Goal: Information Seeking & Learning: Learn about a topic

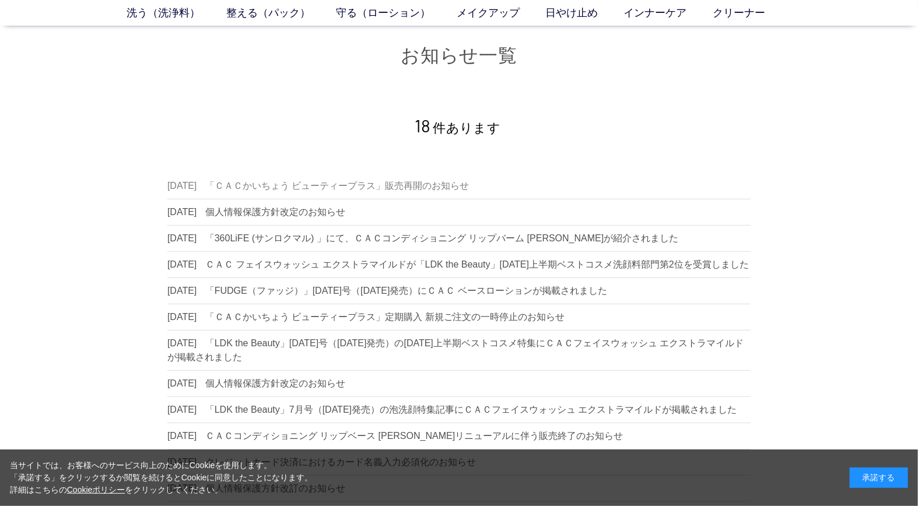
scroll to position [65, 0]
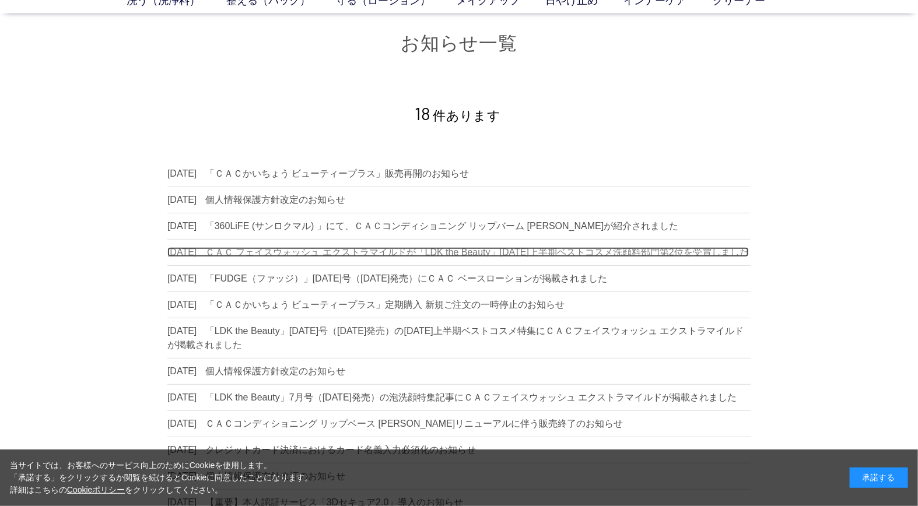
click at [296, 249] on dd "ＣＡＣ フェイスウォッシュ エクストラマイルドが「LDK the Beauty」[DATE]上半期ベストコスメ洗顔料部門第2位を受賞しました" at bounding box center [477, 252] width 544 height 10
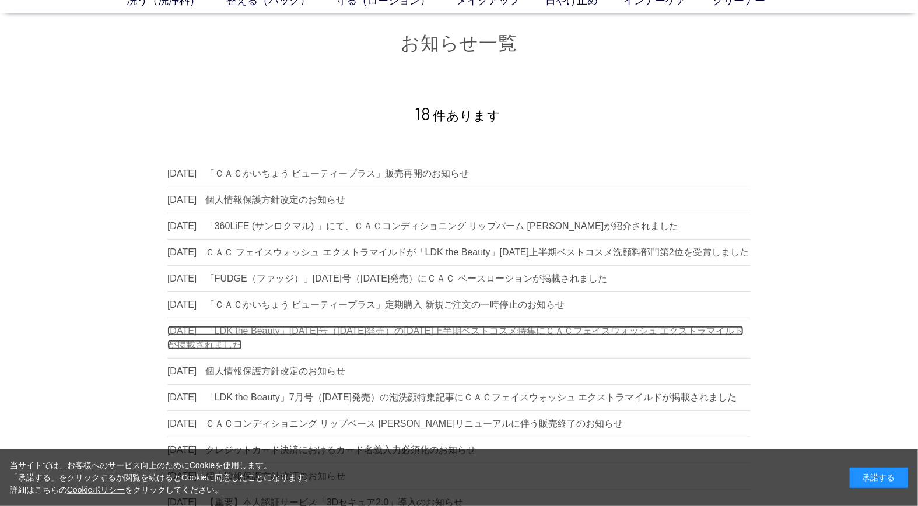
click at [319, 341] on dd "「LDK the Beauty」2025年8月号（6月20日発売）の2025年上半期ベストコスメ特集にＣＡＣフェイスウォッシュ エクストラマイルドが掲載されま…" at bounding box center [455, 338] width 577 height 24
click at [392, 340] on dd "「LDK the Beauty」2025年8月号（6月20日発売）の2025年上半期ベストコスメ特集にＣＡＣフェイスウォッシュ エクストラマイルドが掲載されま…" at bounding box center [455, 338] width 577 height 24
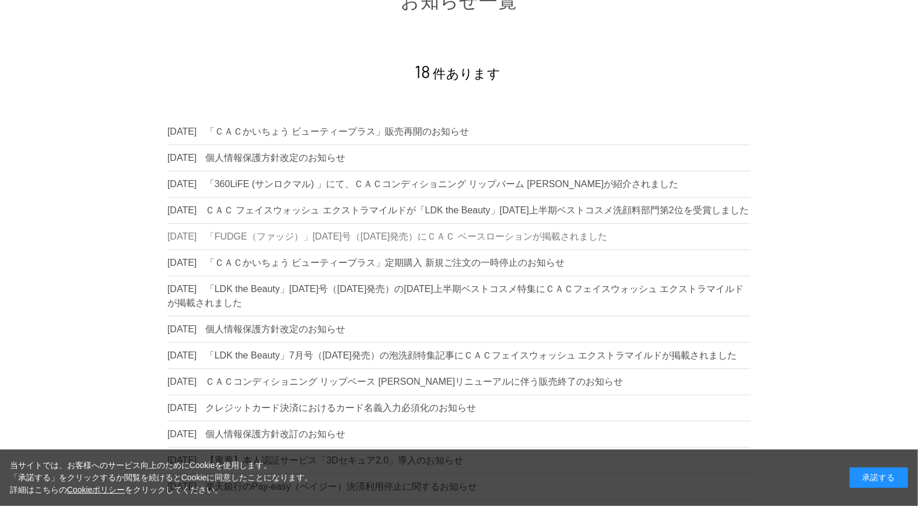
scroll to position [130, 0]
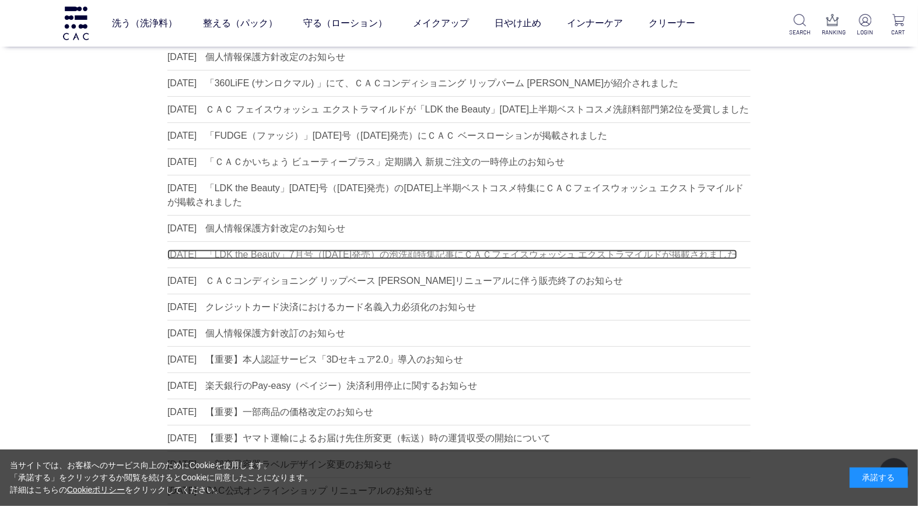
click at [400, 260] on dd "「LDK the Beauty」7月号（[DATE]発売）の泡洗顔特集記事にＣＡＣフェイスウォッシュ エクストラマイルドが掲載されました" at bounding box center [471, 255] width 532 height 10
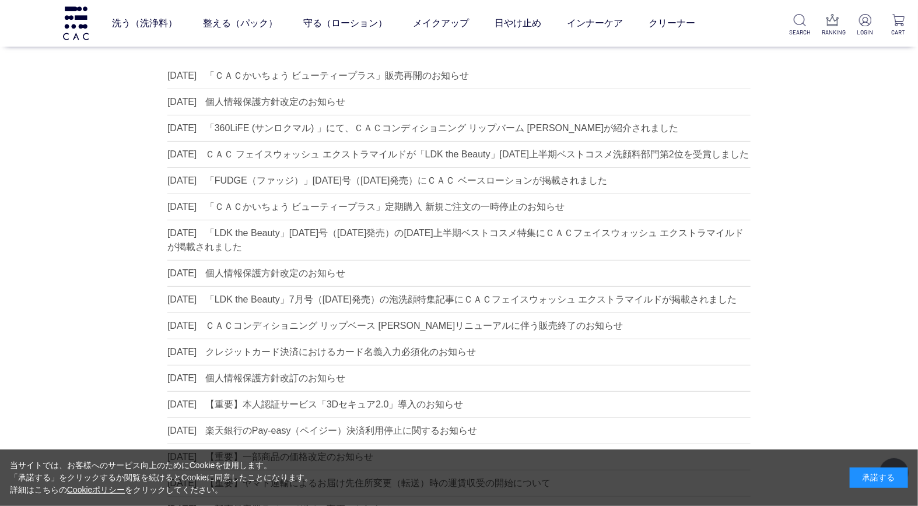
scroll to position [65, 0]
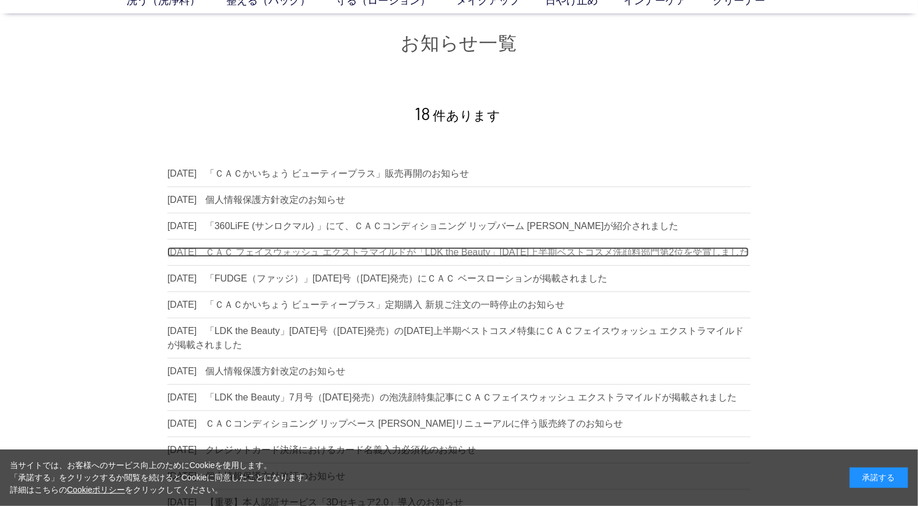
click at [380, 253] on dd "ＣＡＣ フェイスウォッシュ エクストラマイルドが「LDK the Beauty」[DATE]上半期ベストコスメ洗顔料部門第2位を受賞しました" at bounding box center [477, 252] width 544 height 10
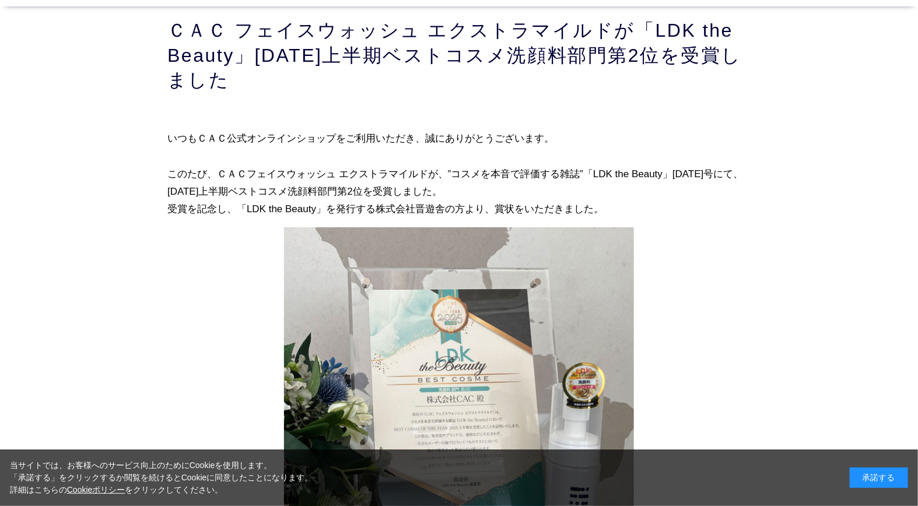
scroll to position [65, 0]
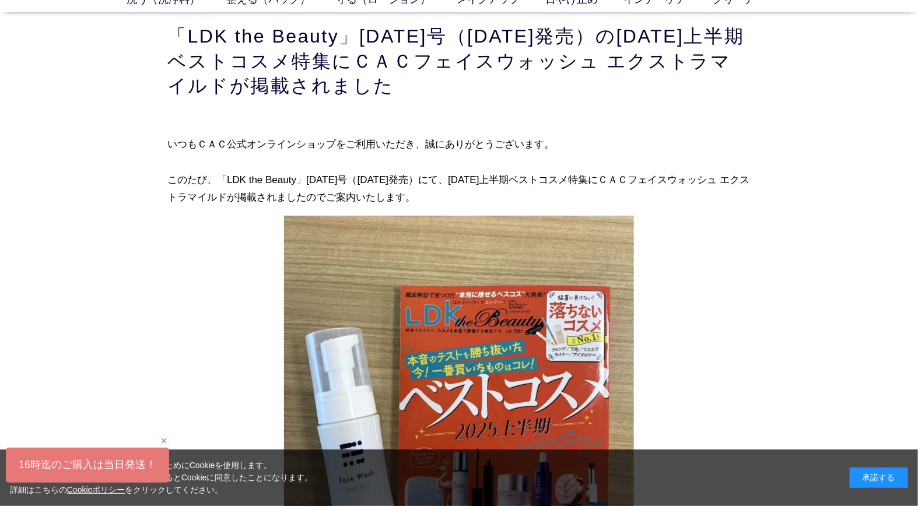
scroll to position [65, 0]
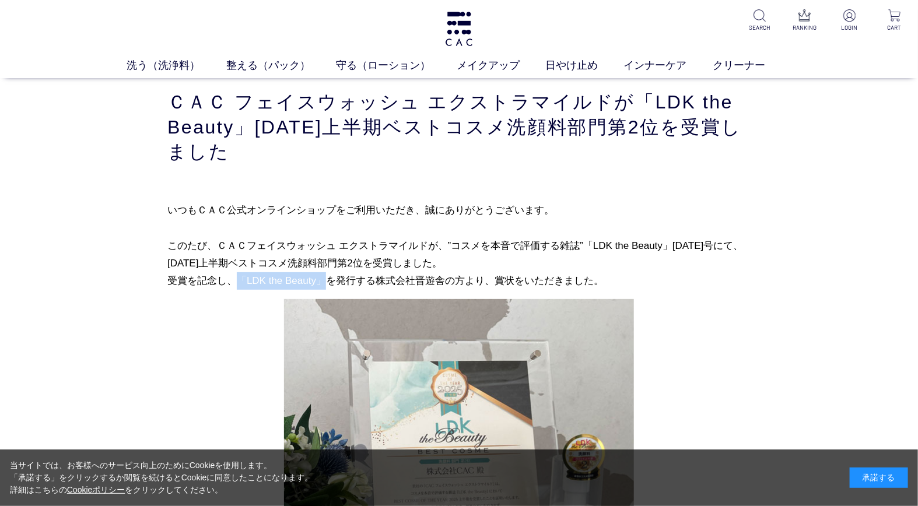
drag, startPoint x: 229, startPoint y: 282, endPoint x: 311, endPoint y: 282, distance: 82.3
click at [311, 282] on p "いつもＣＡＣ公式オンラインショップをご利用いただき、誠にありがとうございます。 このたび、ＣＡＣフェイスウォッシュ エクストラマイルドが、”コスメを本音で評価…" at bounding box center [459, 245] width 584 height 89
copy p "「LDK the Beauty」"
drag, startPoint x: 701, startPoint y: 239, endPoint x: 312, endPoint y: 266, distance: 389.5
click at [312, 266] on p "いつもＣＡＣ公式オンラインショップをご利用いただき、誠にありがとうございます。 このたび、ＣＡＣフェイスウォッシュ エクストラマイルドが、”コスメを本音で評価…" at bounding box center [459, 245] width 584 height 89
